Goal: Find specific page/section: Find specific page/section

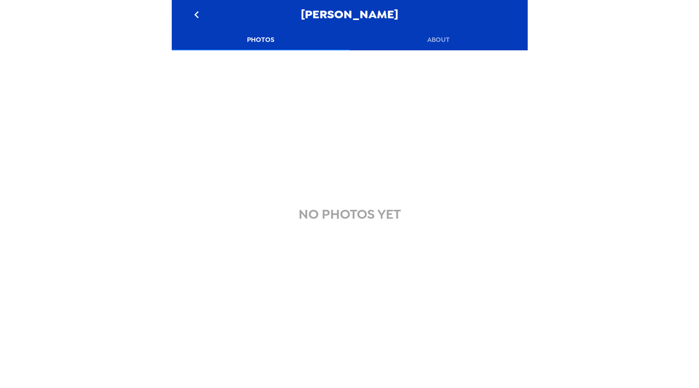
click at [265, 38] on button "Photos" at bounding box center [261, 39] width 178 height 21
click at [201, 15] on icon "go back" at bounding box center [197, 15] width 14 height 14
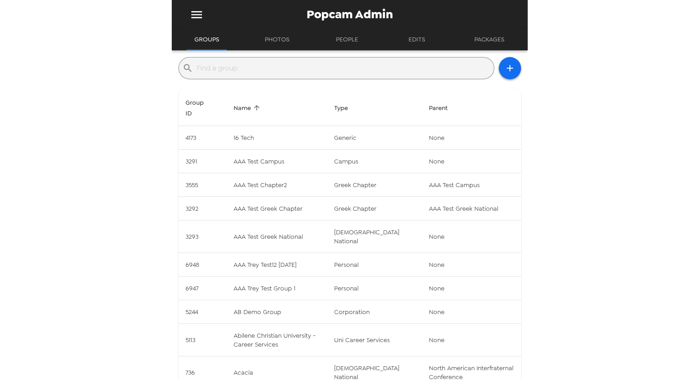
click at [238, 68] on input "text" at bounding box center [344, 68] width 294 height 14
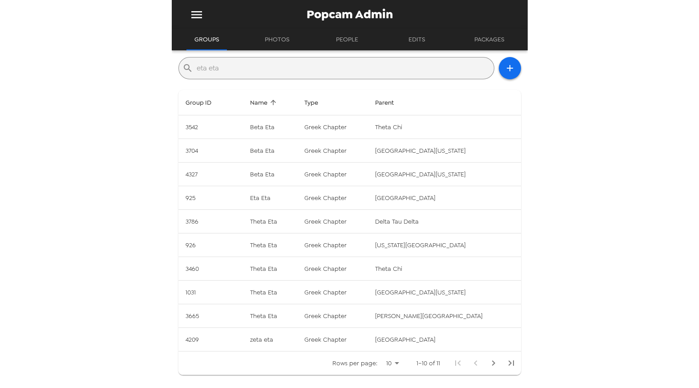
click at [225, 71] on input "eta eta" at bounding box center [344, 68] width 294 height 14
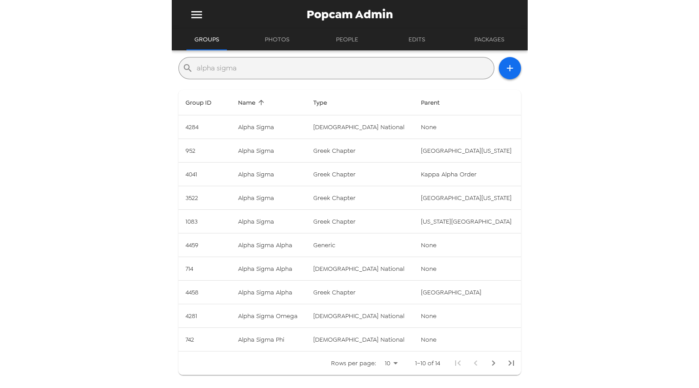
type input "Alpha Sigma Alpha"
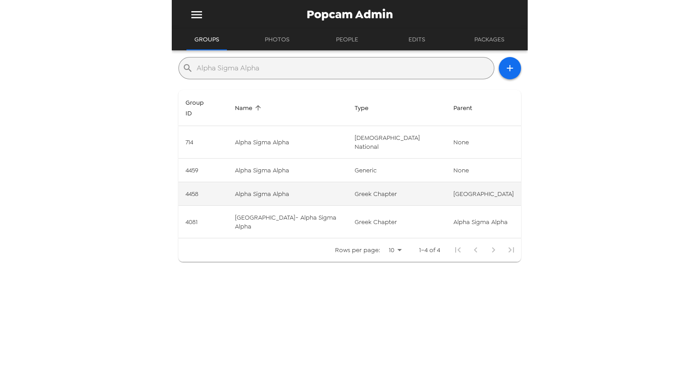
click at [263, 182] on td "Alpha Sigma Alpha" at bounding box center [287, 194] width 119 height 24
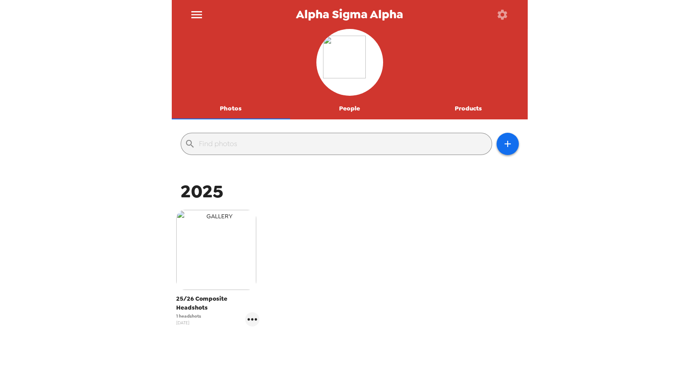
click at [238, 268] on img "button" at bounding box center [216, 250] width 80 height 80
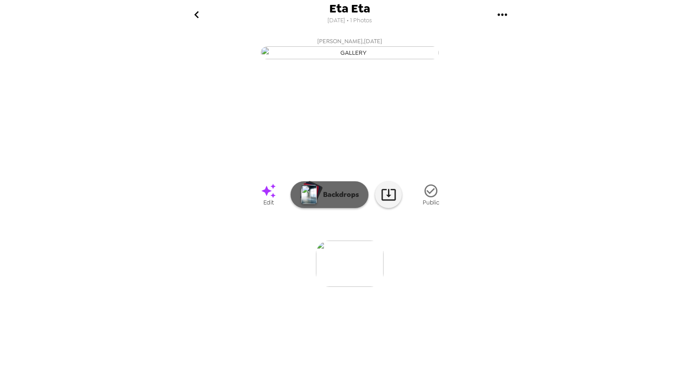
click at [324, 208] on button "Backdrops" at bounding box center [330, 194] width 78 height 27
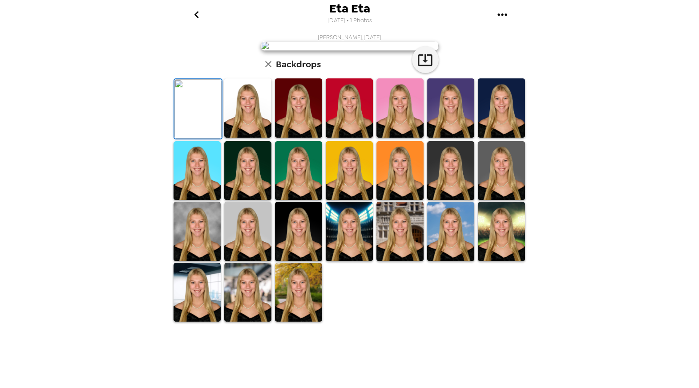
scroll to position [152, 0]
click at [395, 261] on img at bounding box center [399, 231] width 47 height 59
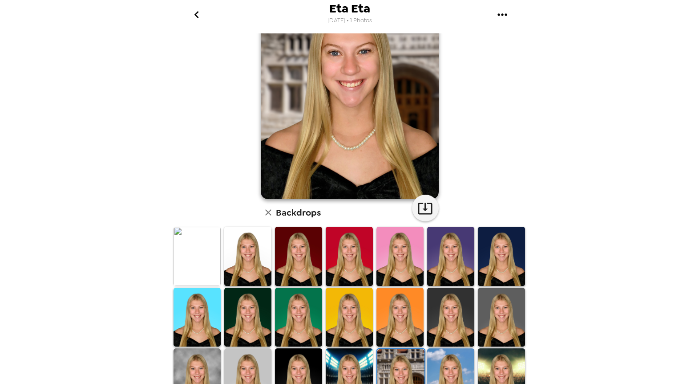
scroll to position [0, 0]
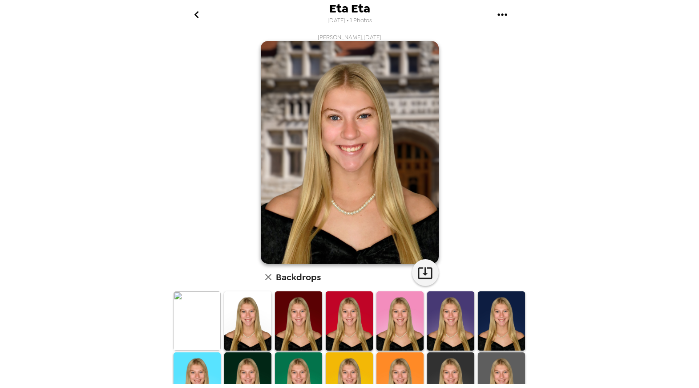
click at [197, 317] on img at bounding box center [197, 320] width 47 height 59
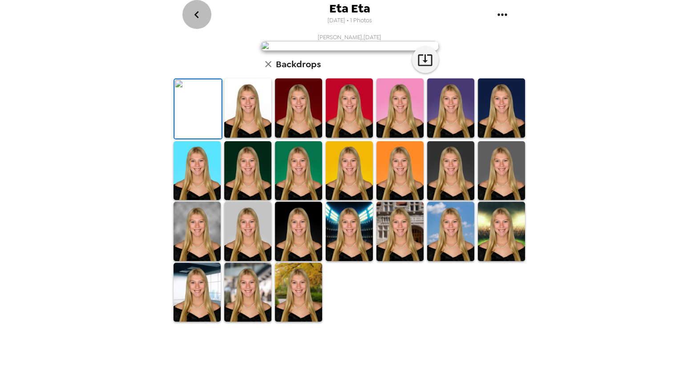
click at [194, 16] on icon "go back" at bounding box center [197, 15] width 14 height 14
